Goal: Task Accomplishment & Management: Use online tool/utility

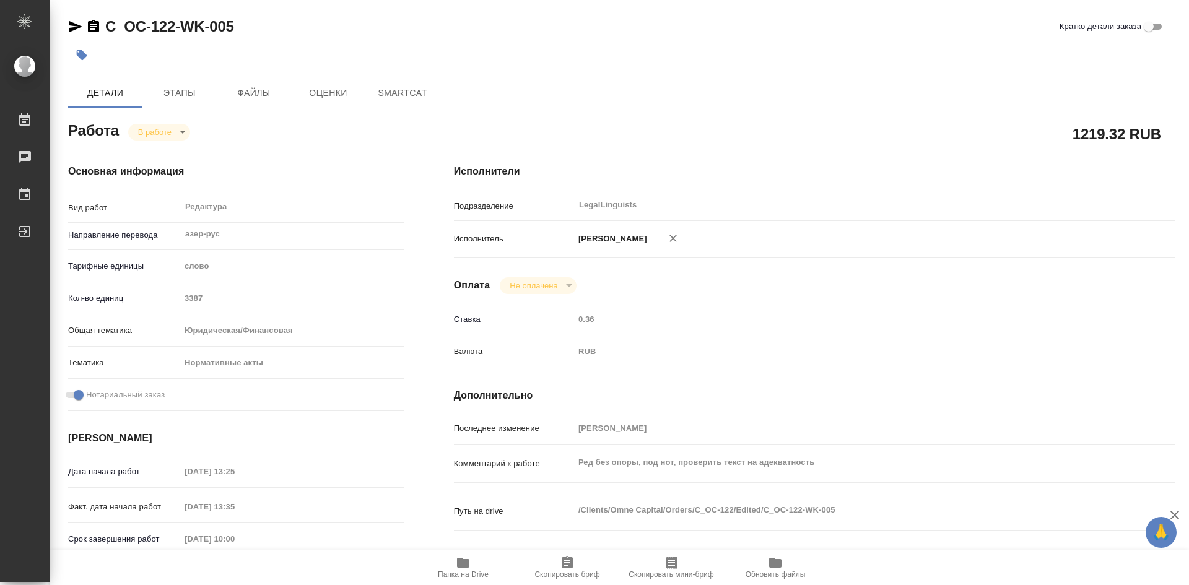
type textarea "x"
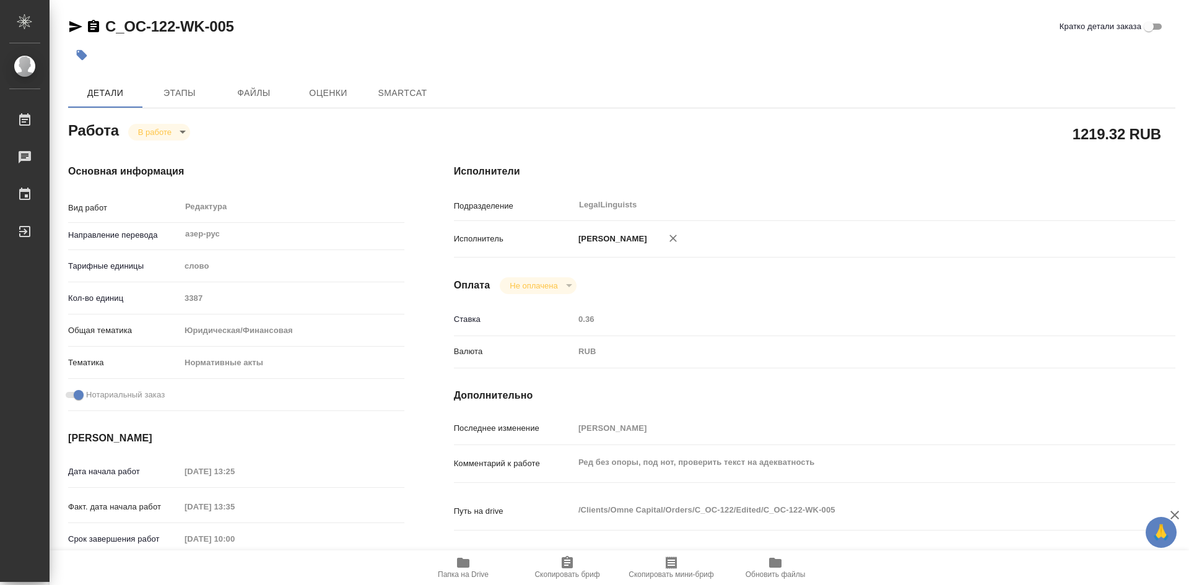
type textarea "x"
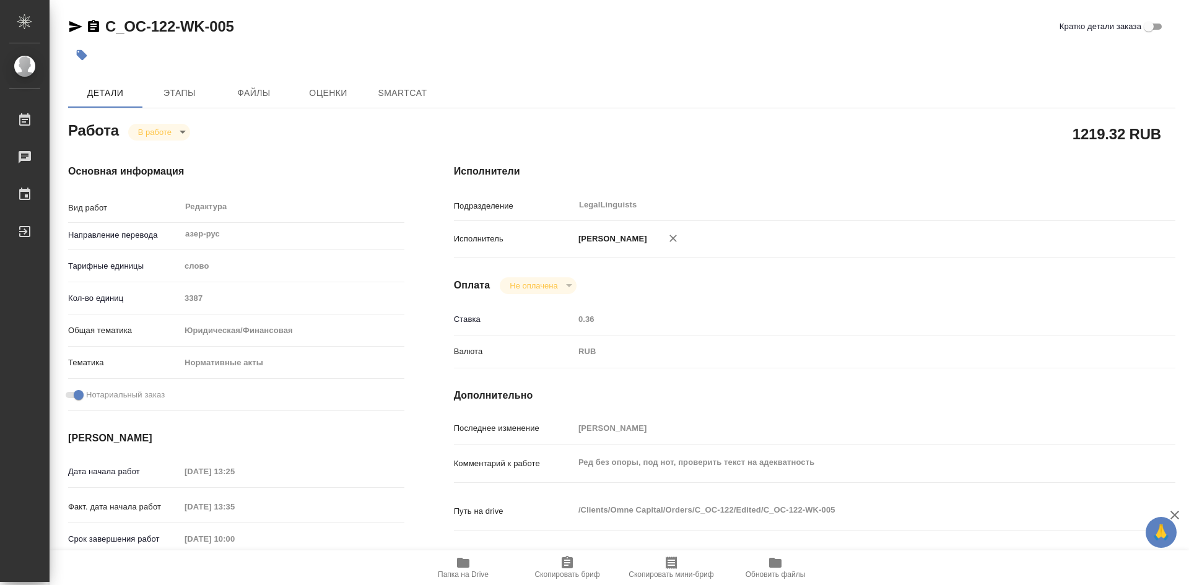
type textarea "x"
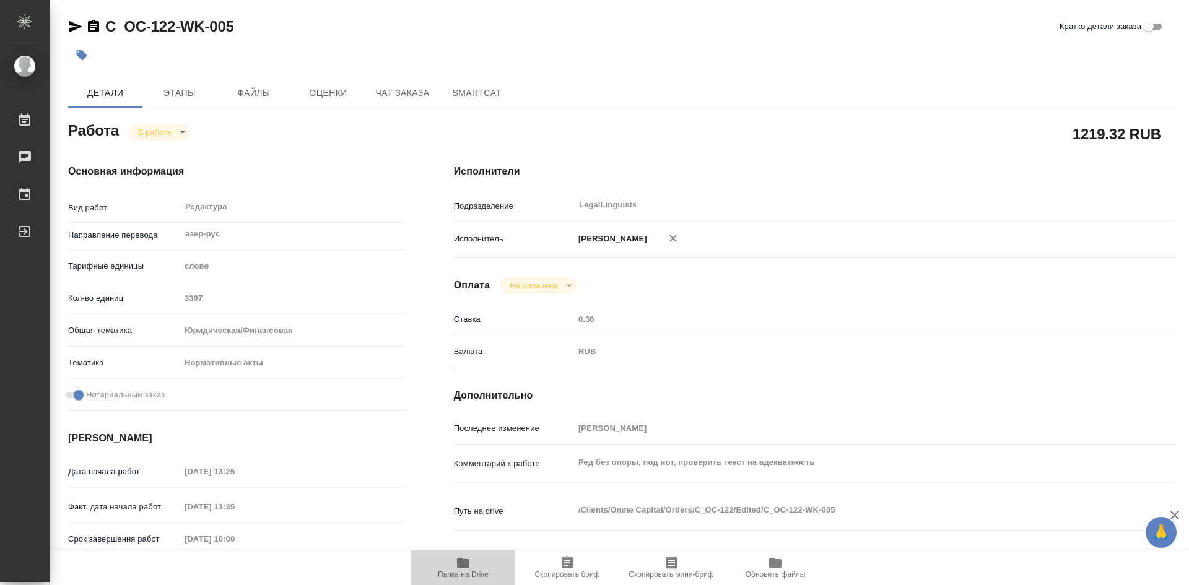
click at [474, 562] on span "Папка на Drive" at bounding box center [463, 568] width 89 height 24
type textarea "x"
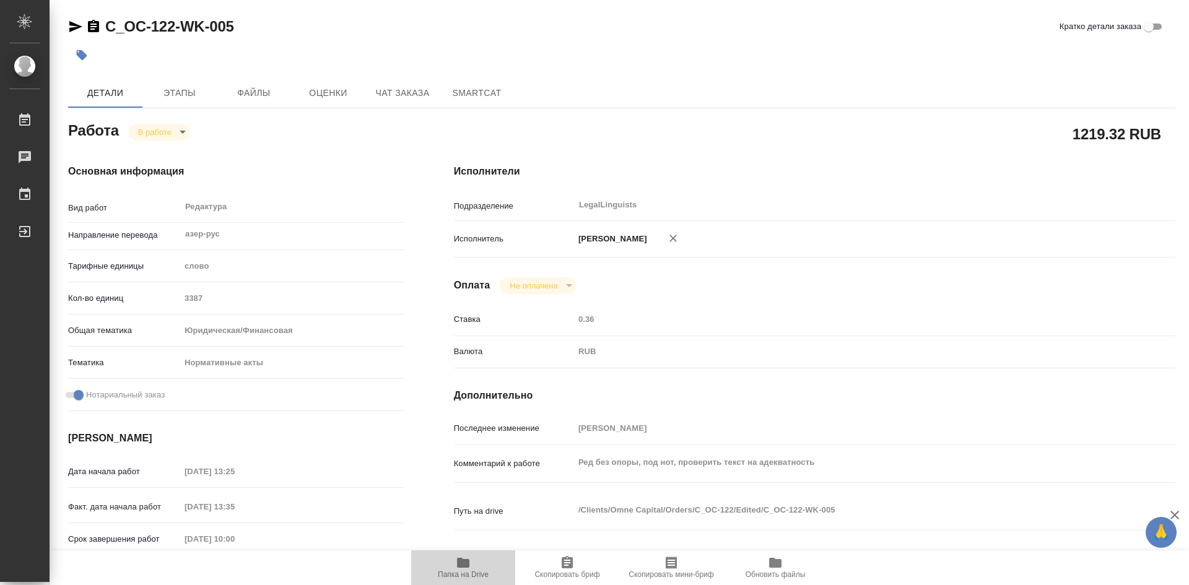
type textarea "x"
click at [474, 562] on span "Папка на Drive" at bounding box center [463, 568] width 89 height 24
type textarea "x"
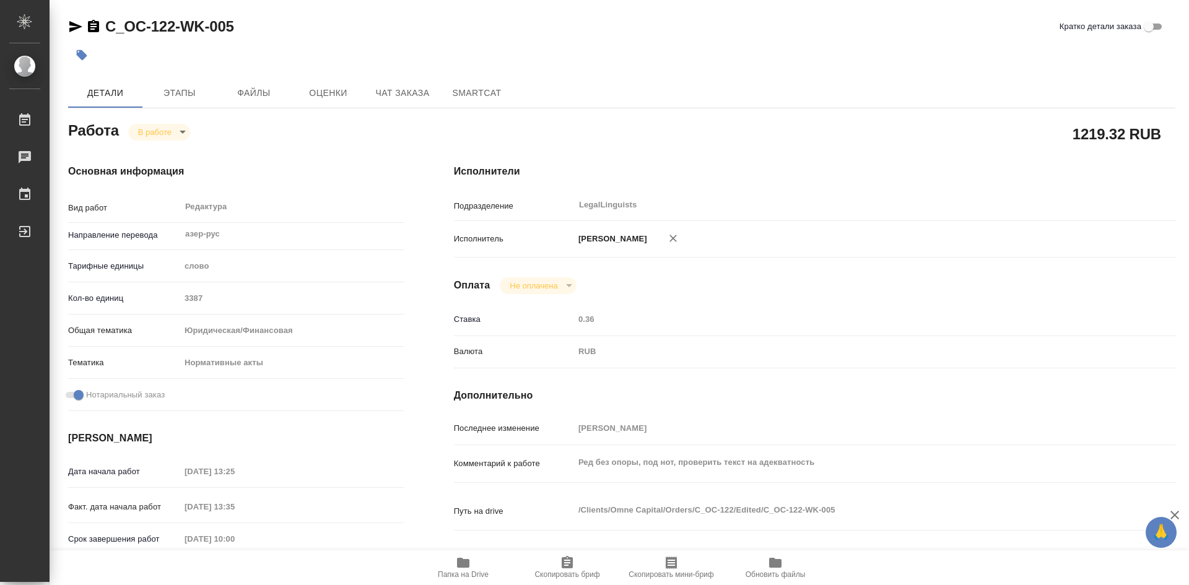
type textarea "x"
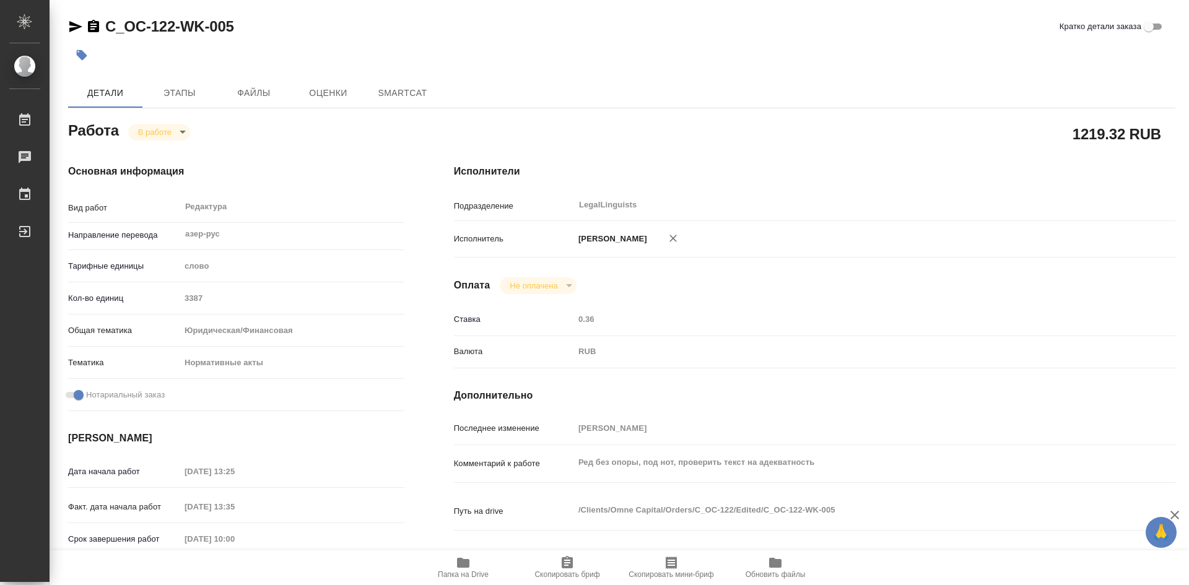
type textarea "x"
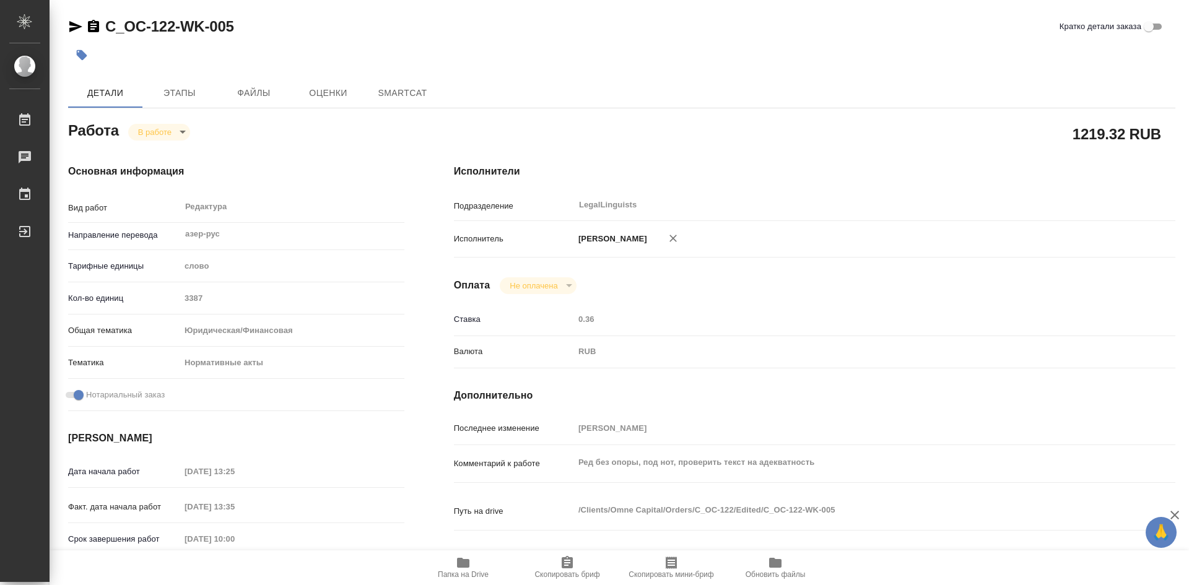
type textarea "x"
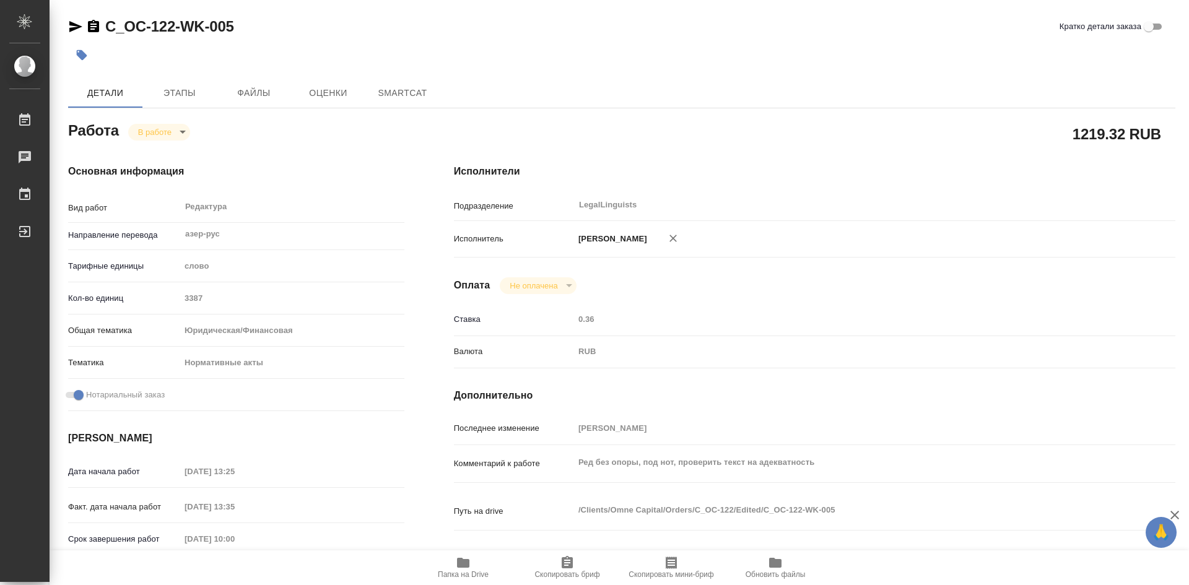
type textarea "x"
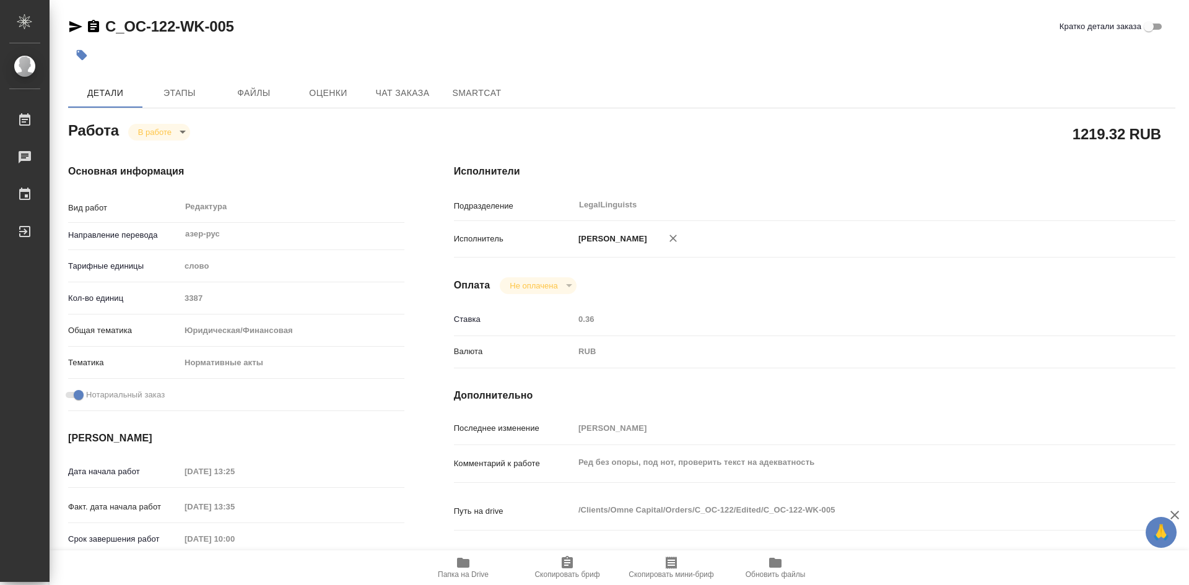
type textarea "x"
click at [461, 569] on icon "button" at bounding box center [463, 563] width 15 height 15
drag, startPoint x: 461, startPoint y: 569, endPoint x: 465, endPoint y: 533, distance: 36.1
click at [461, 565] on icon "button" at bounding box center [463, 563] width 15 height 15
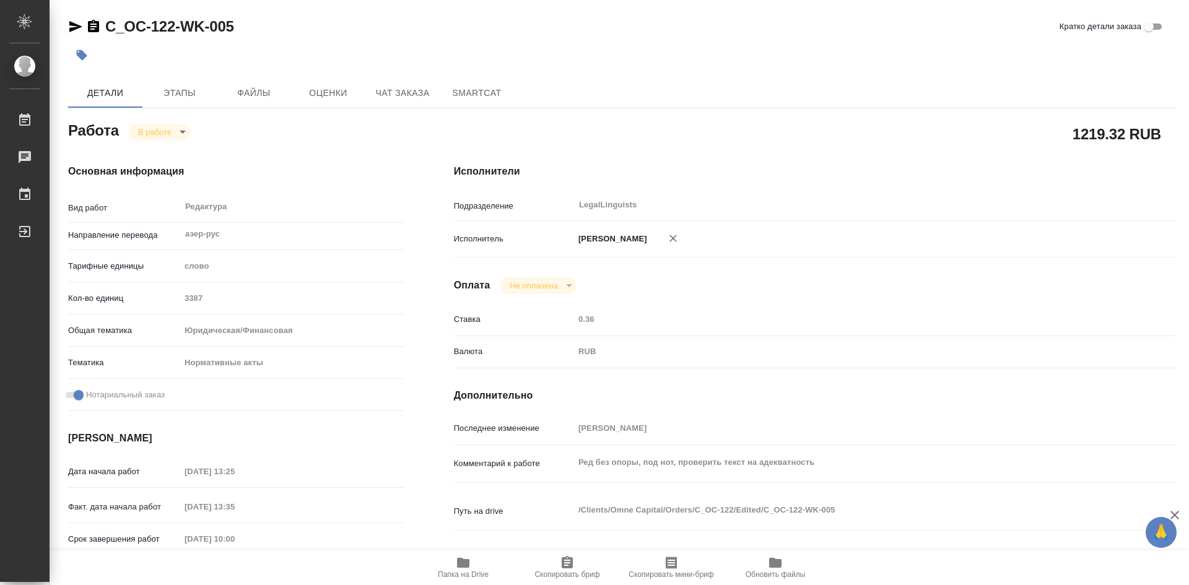
type textarea "x"
